Goal: Find specific page/section: Find specific page/section

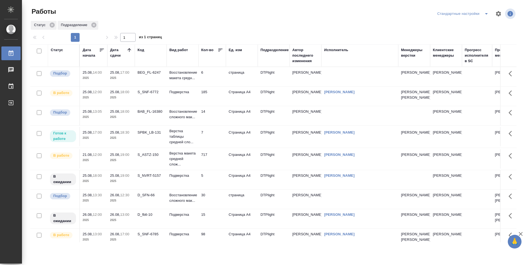
click at [217, 103] on td "185" at bounding box center [212, 95] width 27 height 19
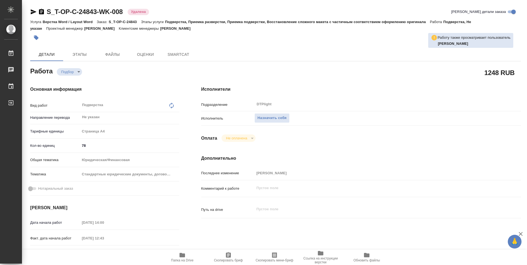
type textarea "x"
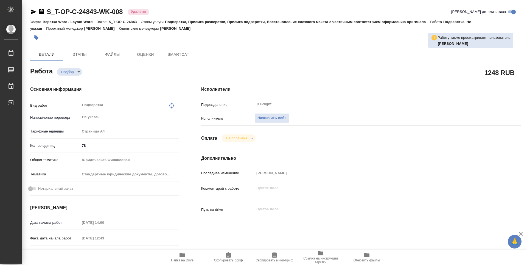
type textarea "x"
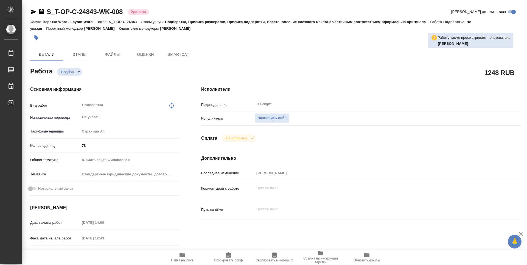
type textarea "x"
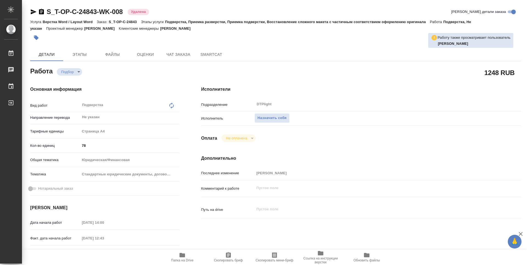
type textarea "x"
